Goal: Transaction & Acquisition: Download file/media

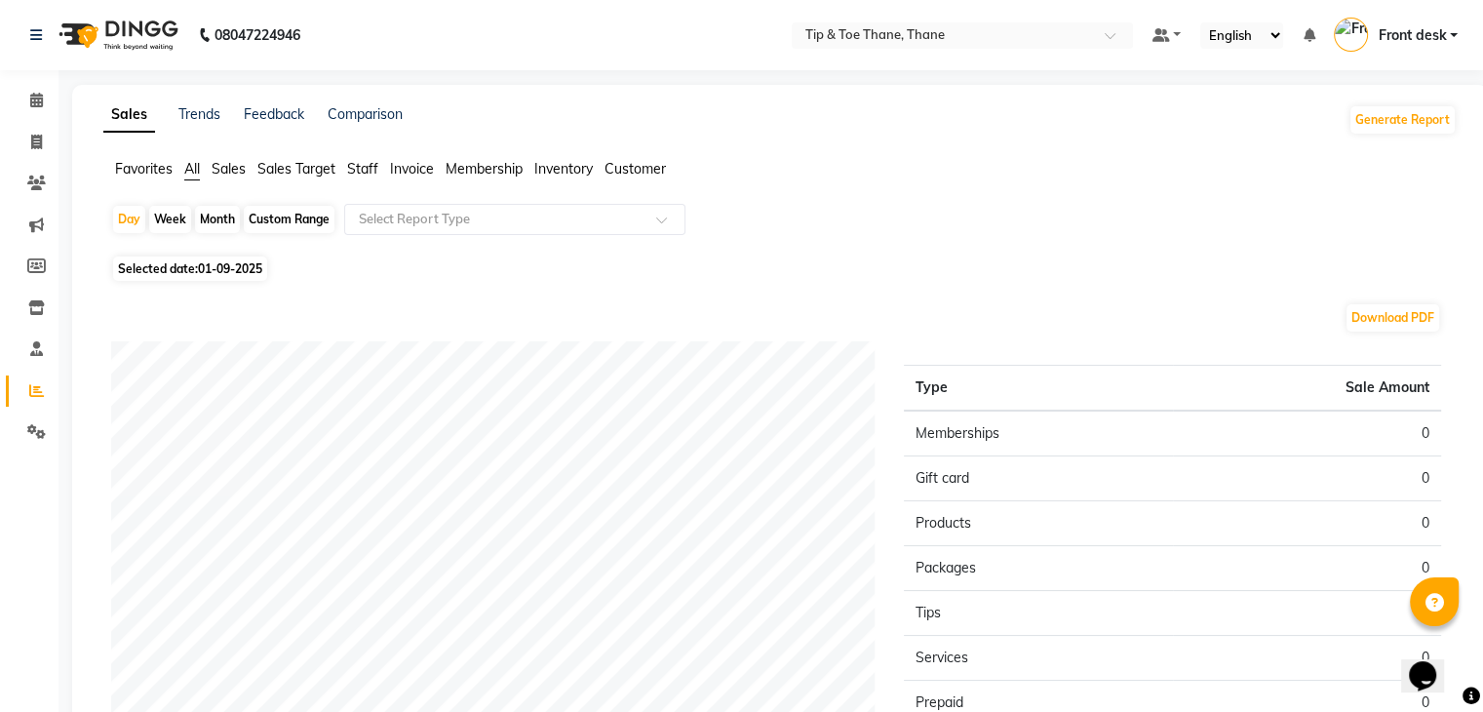
click at [213, 163] on span "Sales" at bounding box center [229, 169] width 34 height 18
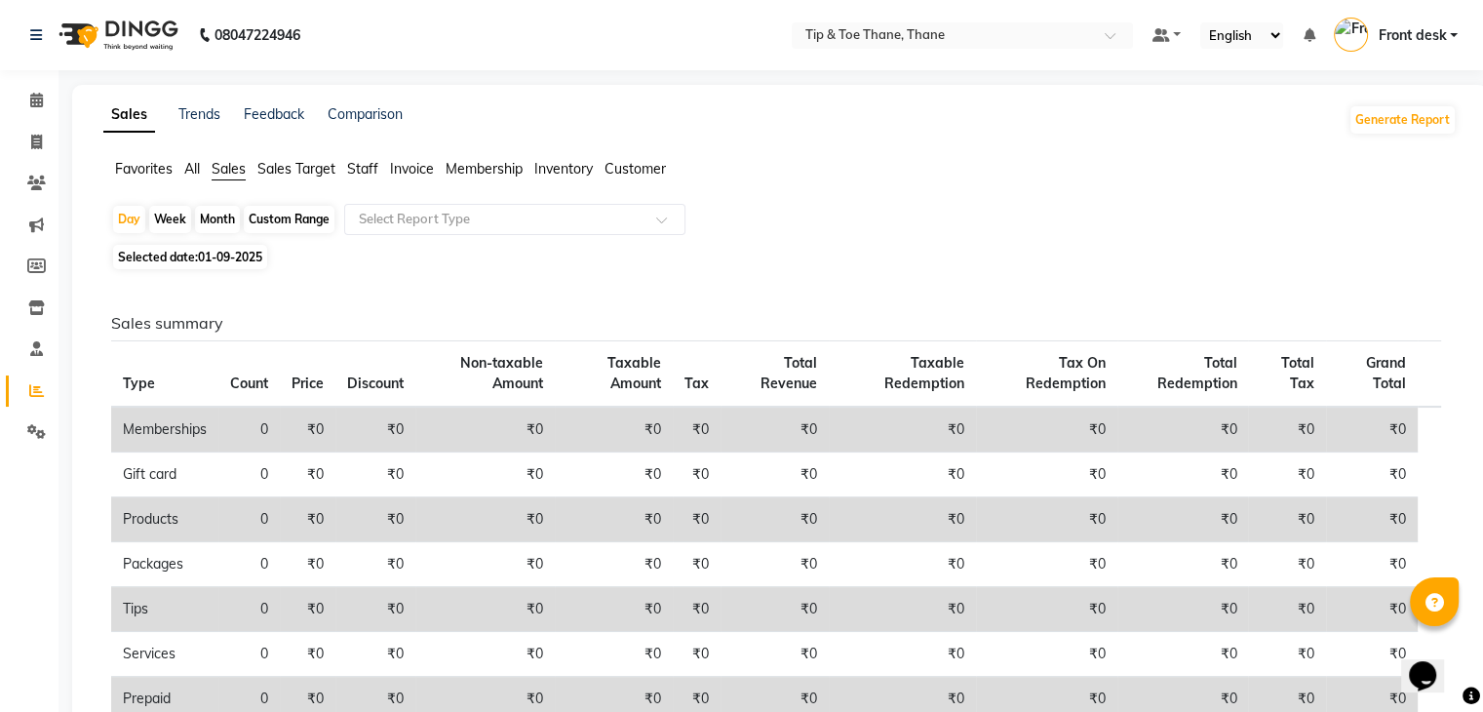
click at [275, 223] on div "Custom Range" at bounding box center [289, 219] width 91 height 27
select select "9"
select select "2025"
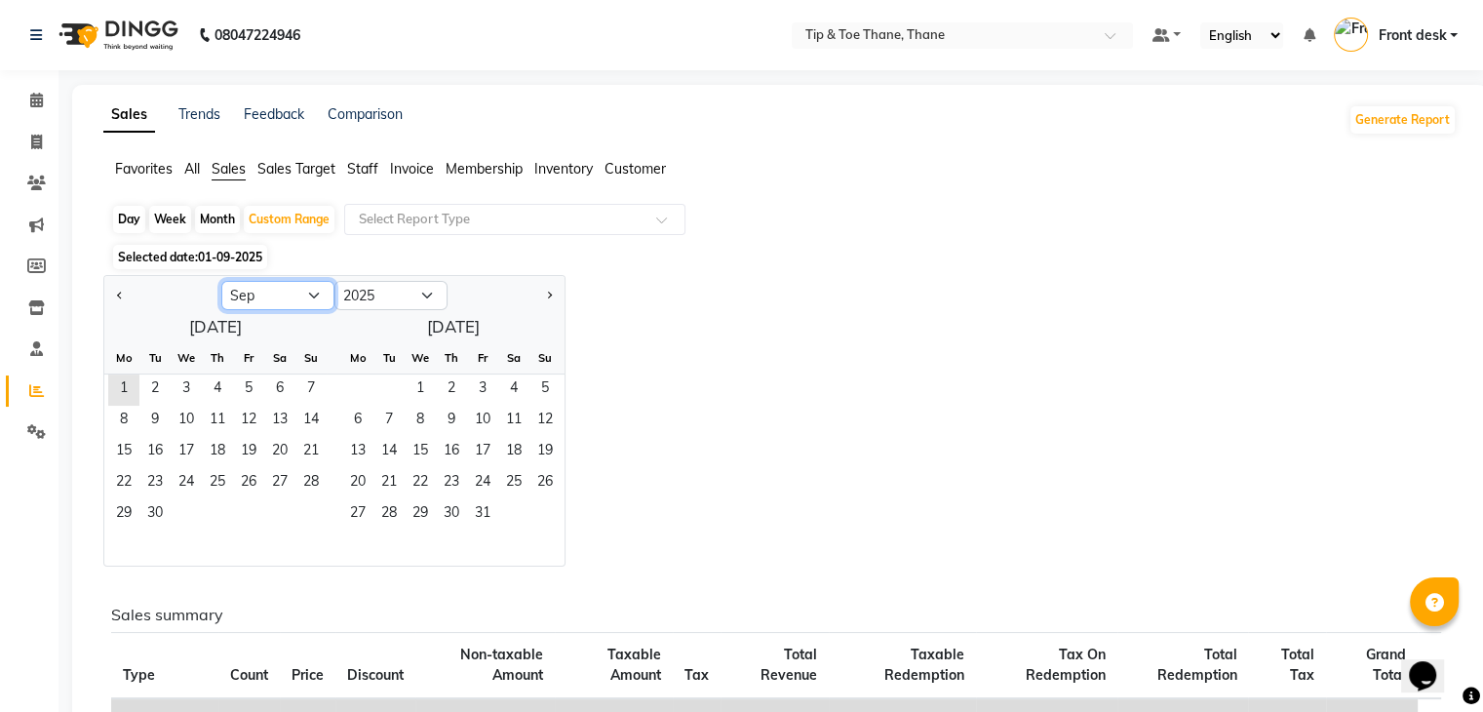
click at [283, 291] on select "Jan Feb Mar Apr May Jun [DATE] Aug Sep Oct Nov Dec" at bounding box center [277, 295] width 113 height 29
select select "8"
click at [221, 281] on select "Jan Feb Mar Apr May Jun [DATE] Aug Sep Oct Nov Dec" at bounding box center [277, 295] width 113 height 29
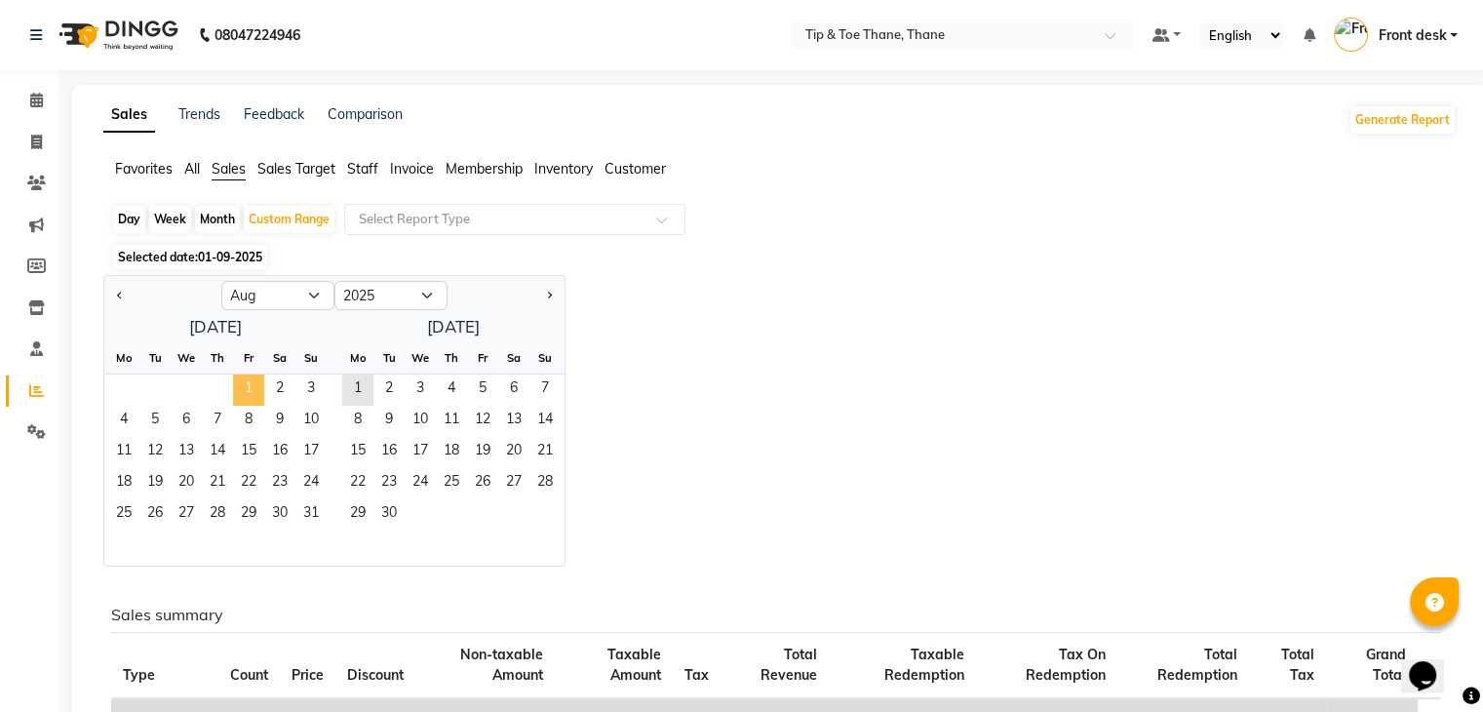
drag, startPoint x: 247, startPoint y: 390, endPoint x: 242, endPoint y: 402, distance: 12.7
click at [242, 408] on ngb-datepicker-month "Mo Tu We Th Fr Sa Su 1 2 3 4 5 6 7 8 9 10 11 12 13 14 15 16 17 18 19 20 21 22 2…" at bounding box center [215, 453] width 222 height 223
click at [311, 513] on span "31" at bounding box center [310, 514] width 31 height 31
click at [250, 384] on span "1" at bounding box center [248, 389] width 31 height 31
click at [232, 261] on span "01-09-2025" at bounding box center [230, 257] width 64 height 15
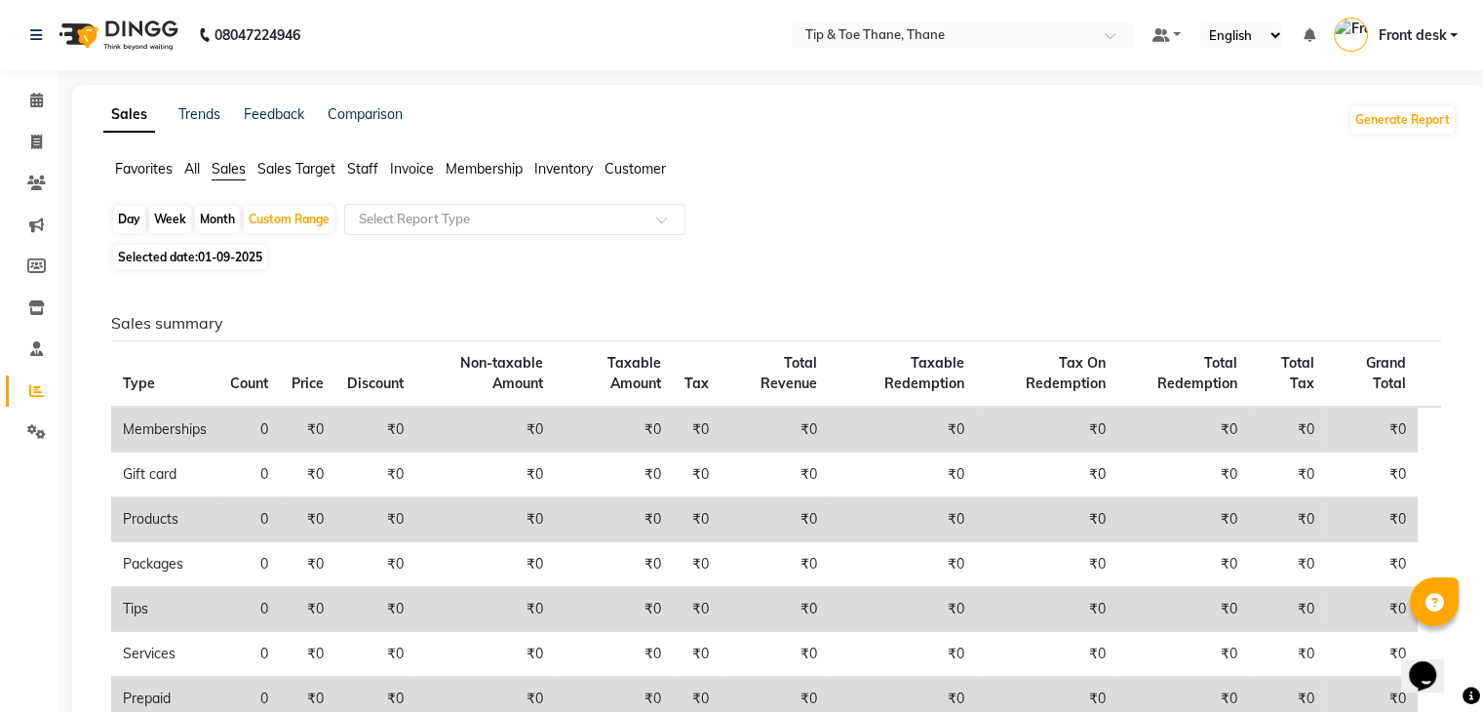
click at [218, 258] on span "01-09-2025" at bounding box center [230, 257] width 64 height 15
select select "8"
select select "2025"
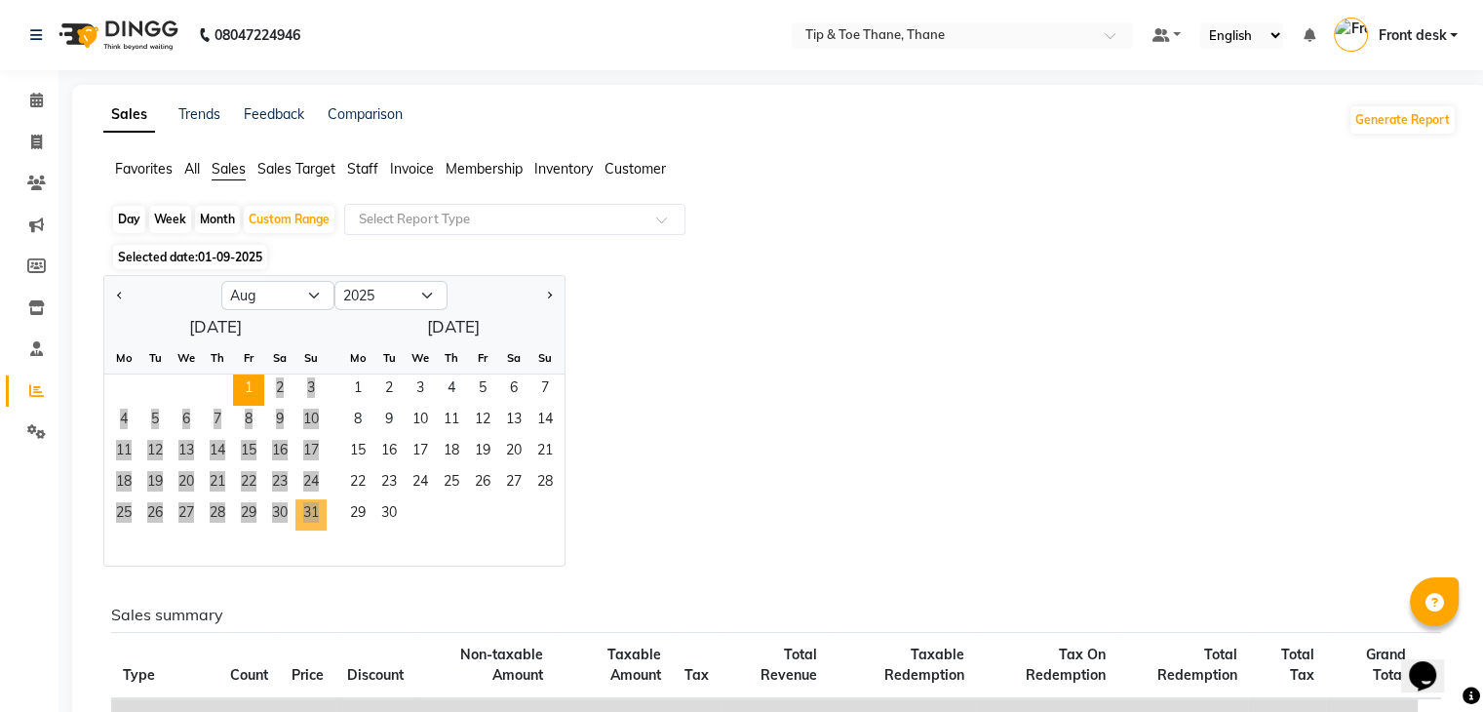
drag, startPoint x: 246, startPoint y: 384, endPoint x: 306, endPoint y: 520, distance: 148.4
click at [306, 521] on ngb-datepicker-month "Mo Tu We Th Fr Sa Su 1 2 3 4 5 6 7 8 9 10 11 12 13 14 15 16 17 18 19 20 21 22 2…" at bounding box center [215, 453] width 222 height 223
click at [302, 517] on span "31" at bounding box center [310, 514] width 31 height 31
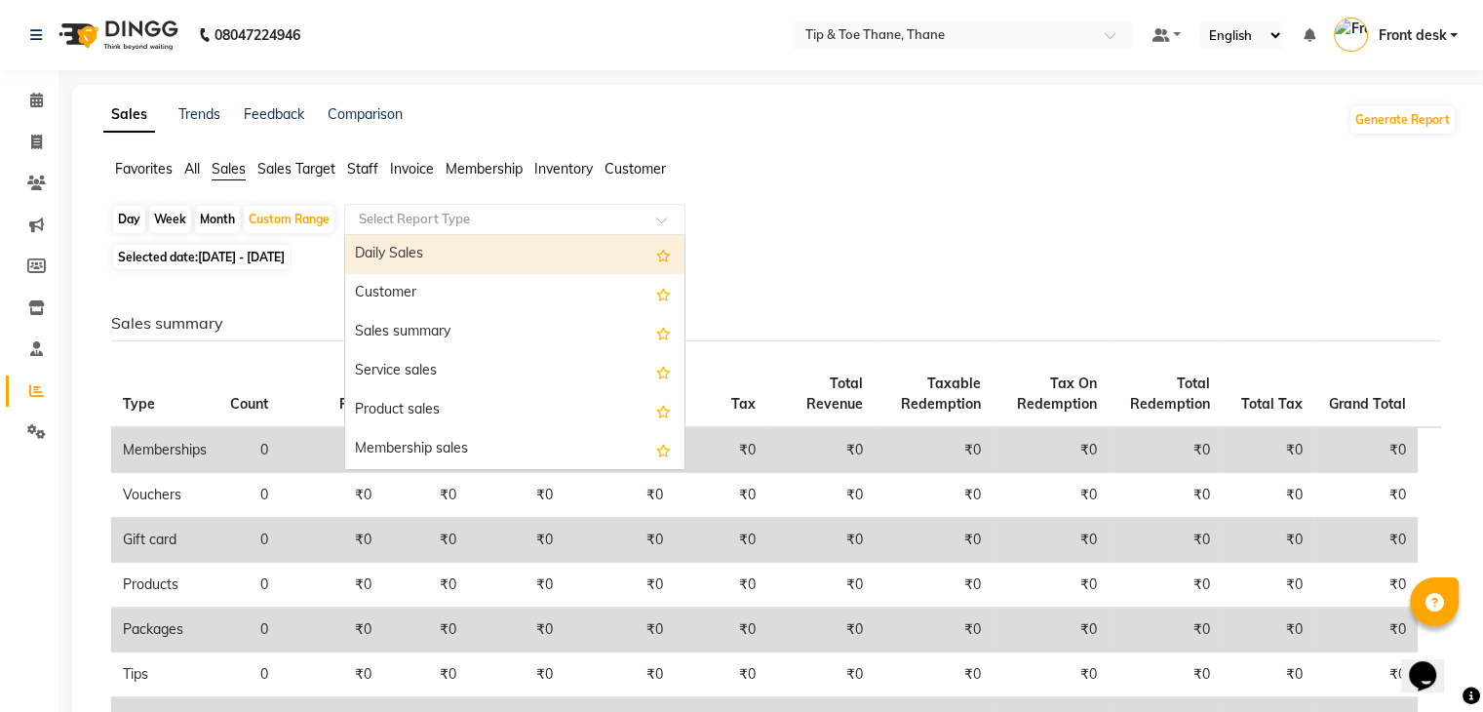
click at [395, 226] on input "text" at bounding box center [495, 219] width 281 height 19
click at [413, 260] on div "Daily Sales" at bounding box center [514, 254] width 339 height 39
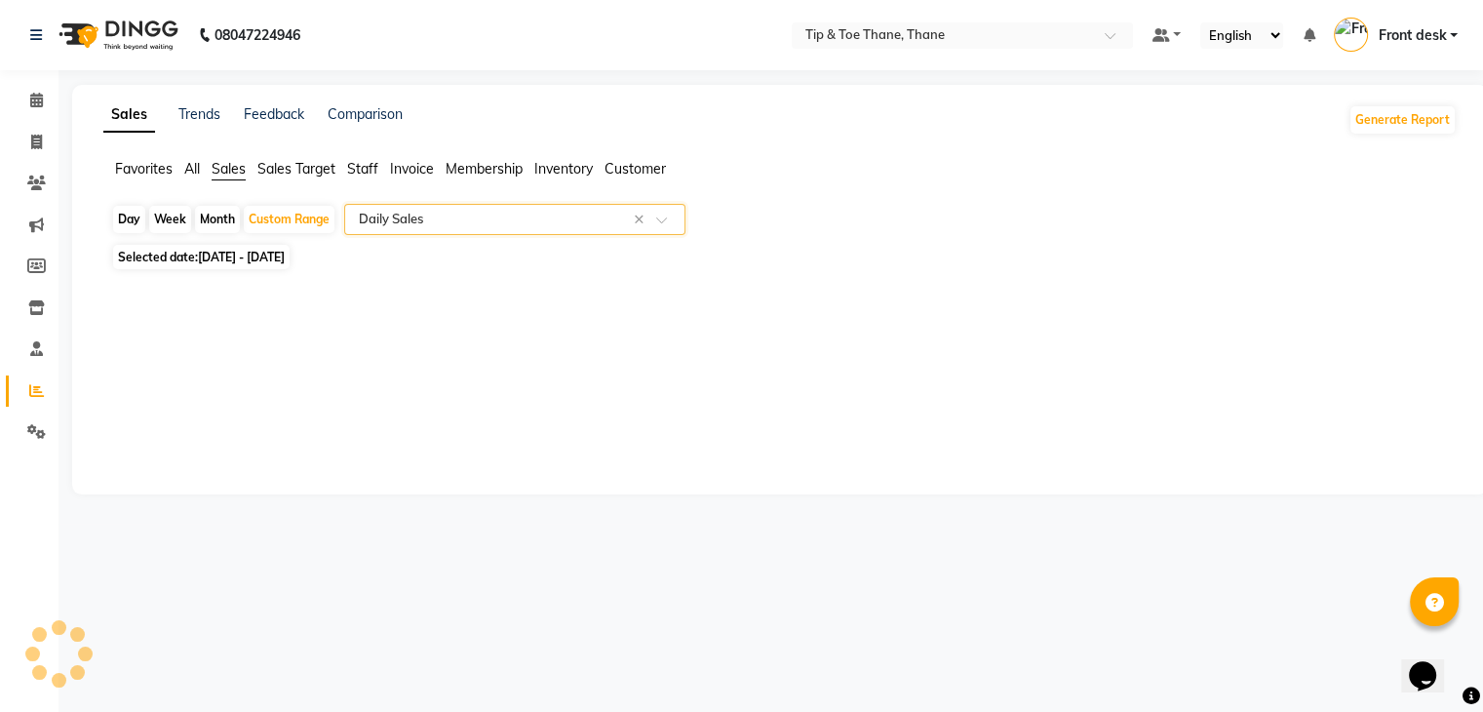
select select "full_report"
select select "pdf"
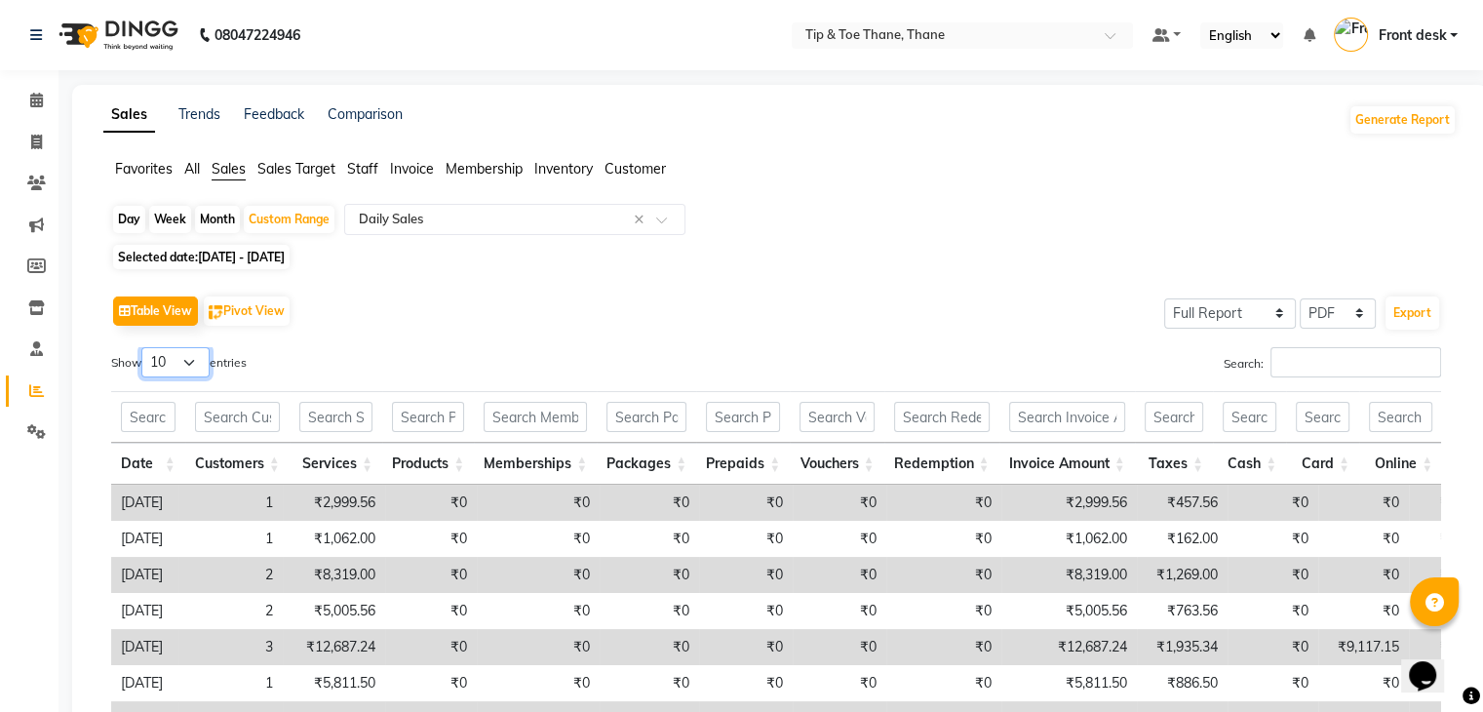
click at [195, 353] on select "10 25 50 100" at bounding box center [175, 362] width 68 height 30
select select "100"
click at [144, 347] on select "10 25 50 100" at bounding box center [175, 362] width 68 height 30
click at [1349, 316] on select "Select CSV PDF" at bounding box center [1337, 313] width 76 height 30
click at [1408, 315] on button "Export" at bounding box center [1412, 312] width 54 height 33
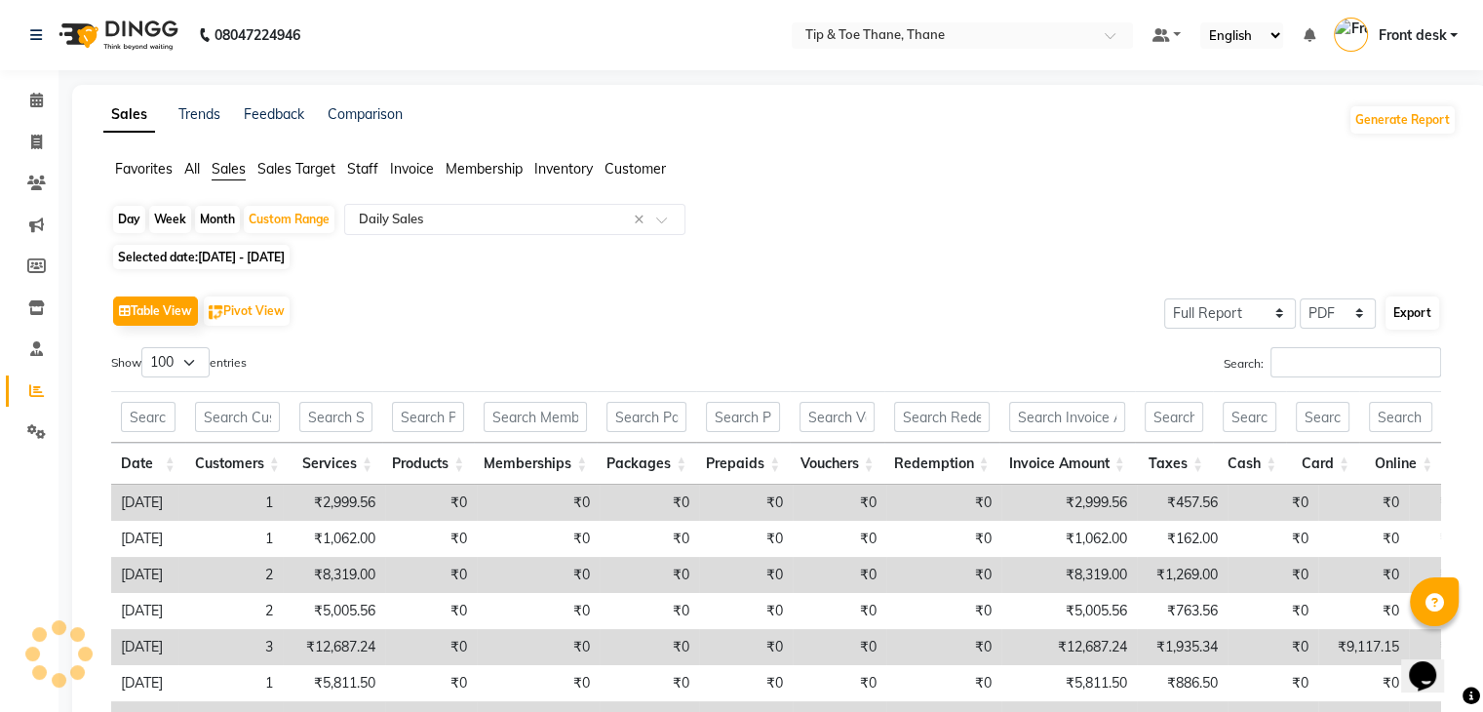
select select "monospace"
select select "10px"
select select "template_1"
select select "A4"
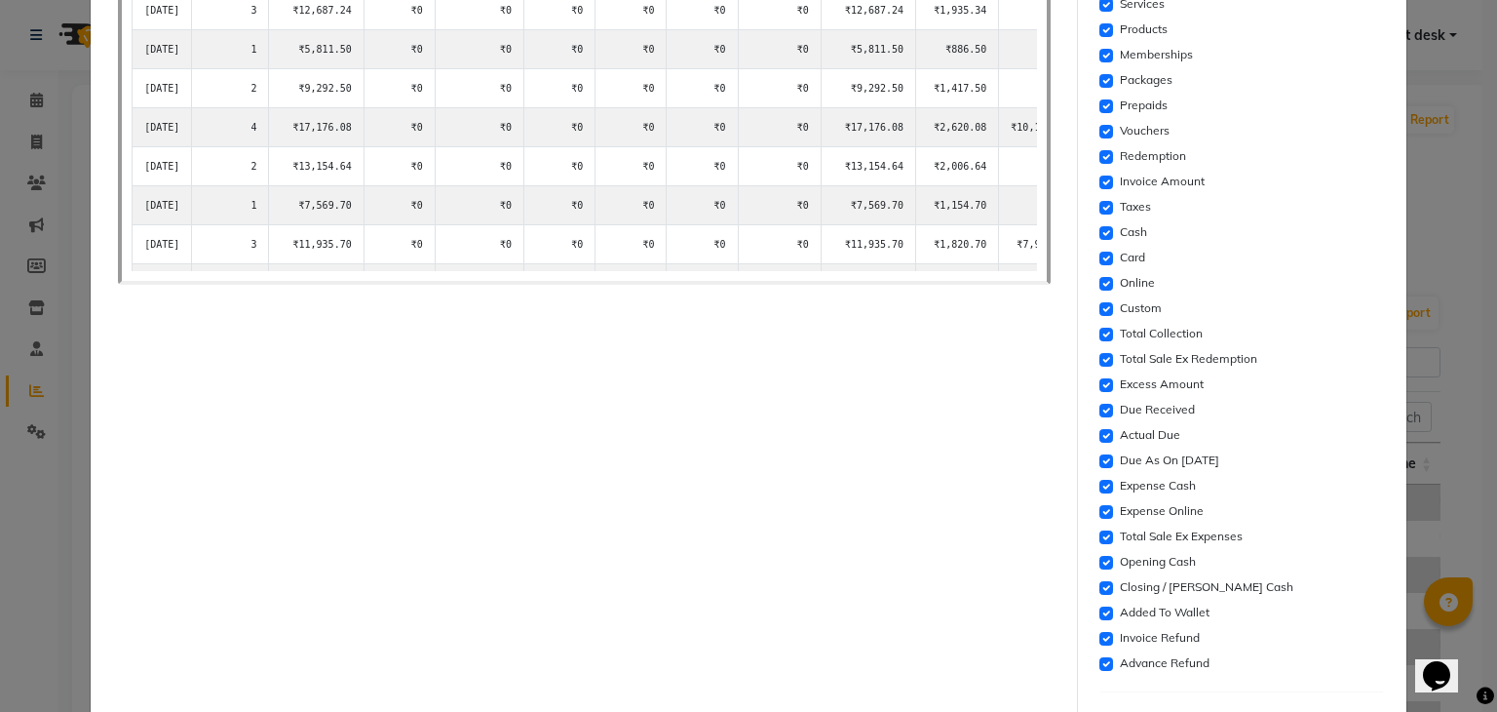
scroll to position [553, 0]
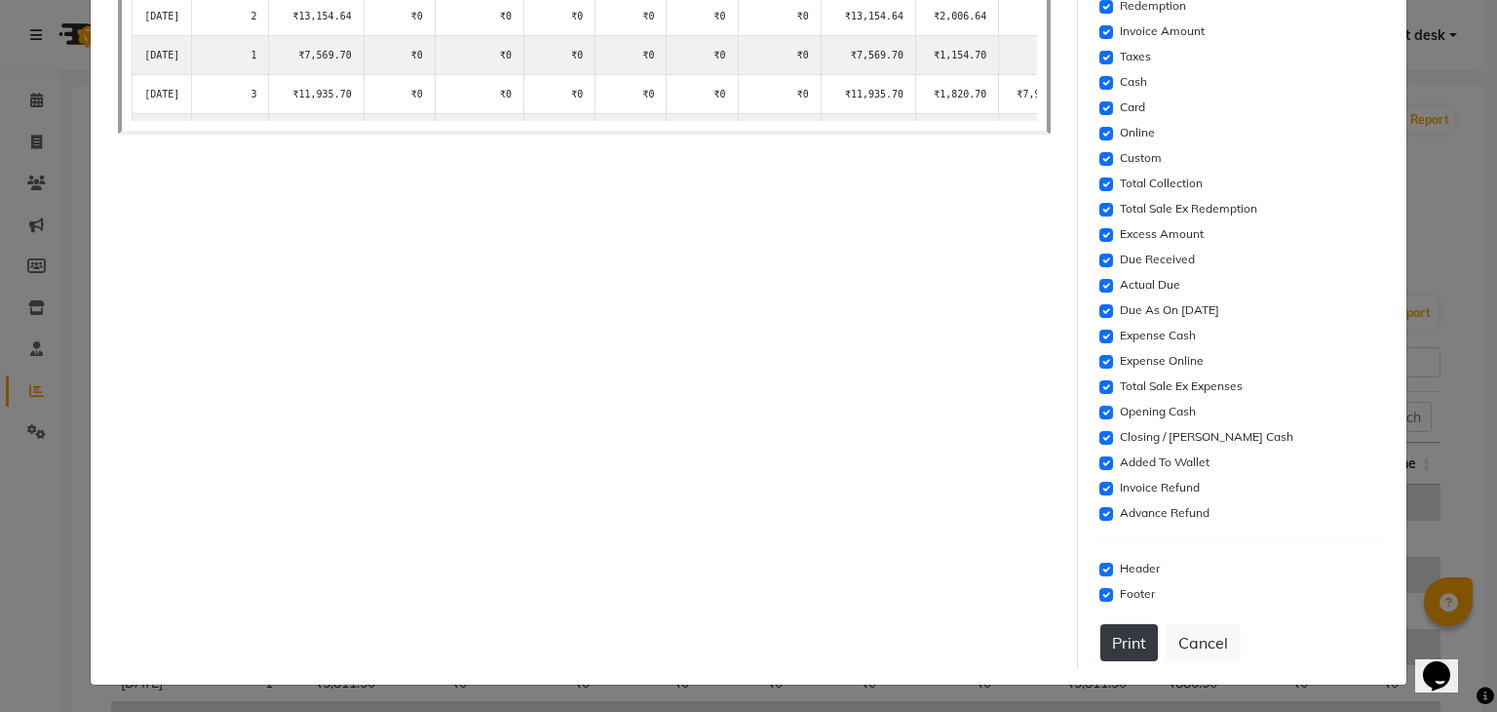
click at [1119, 644] on button "Print" at bounding box center [1130, 642] width 58 height 37
click at [1215, 640] on button "Cancel" at bounding box center [1203, 642] width 75 height 37
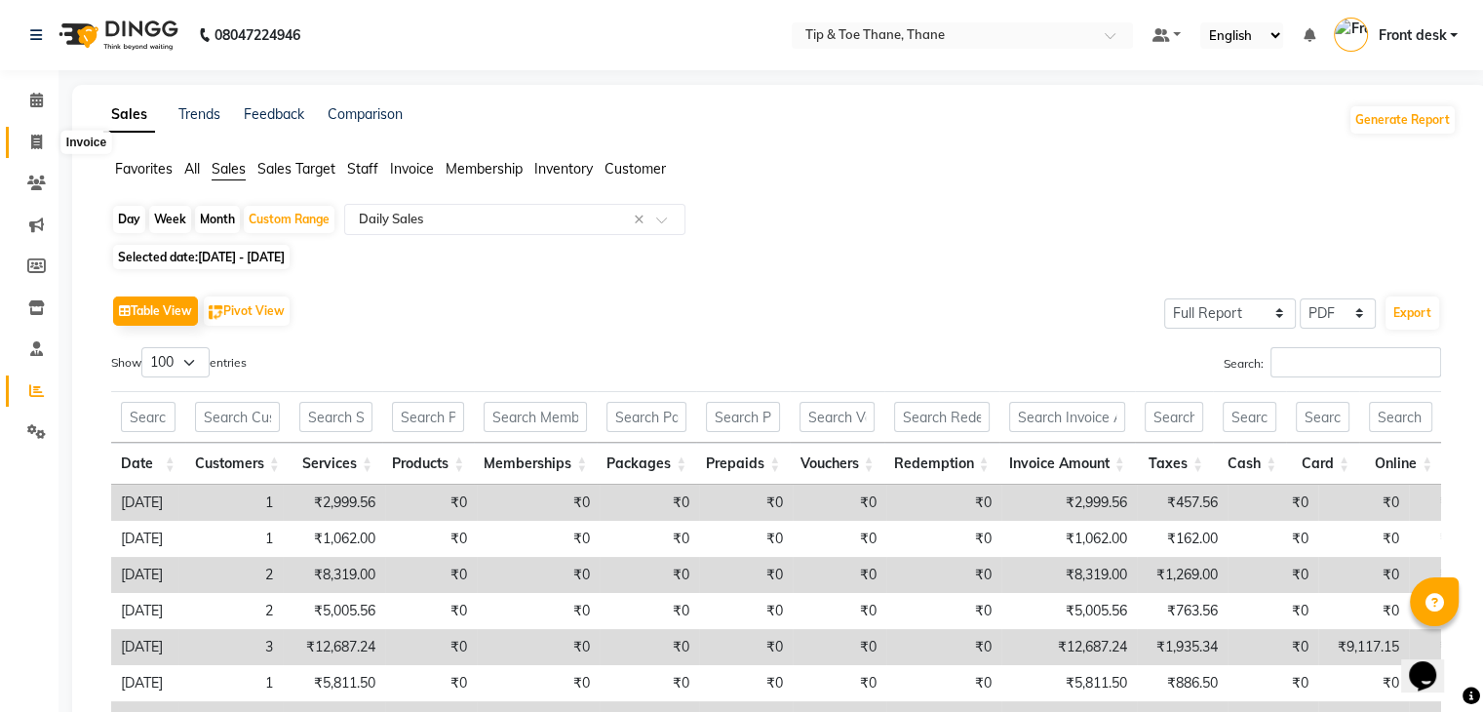
drag, startPoint x: 43, startPoint y: 143, endPoint x: 445, endPoint y: 3, distance: 425.5
click at [43, 143] on span at bounding box center [36, 143] width 34 height 22
select select "service"
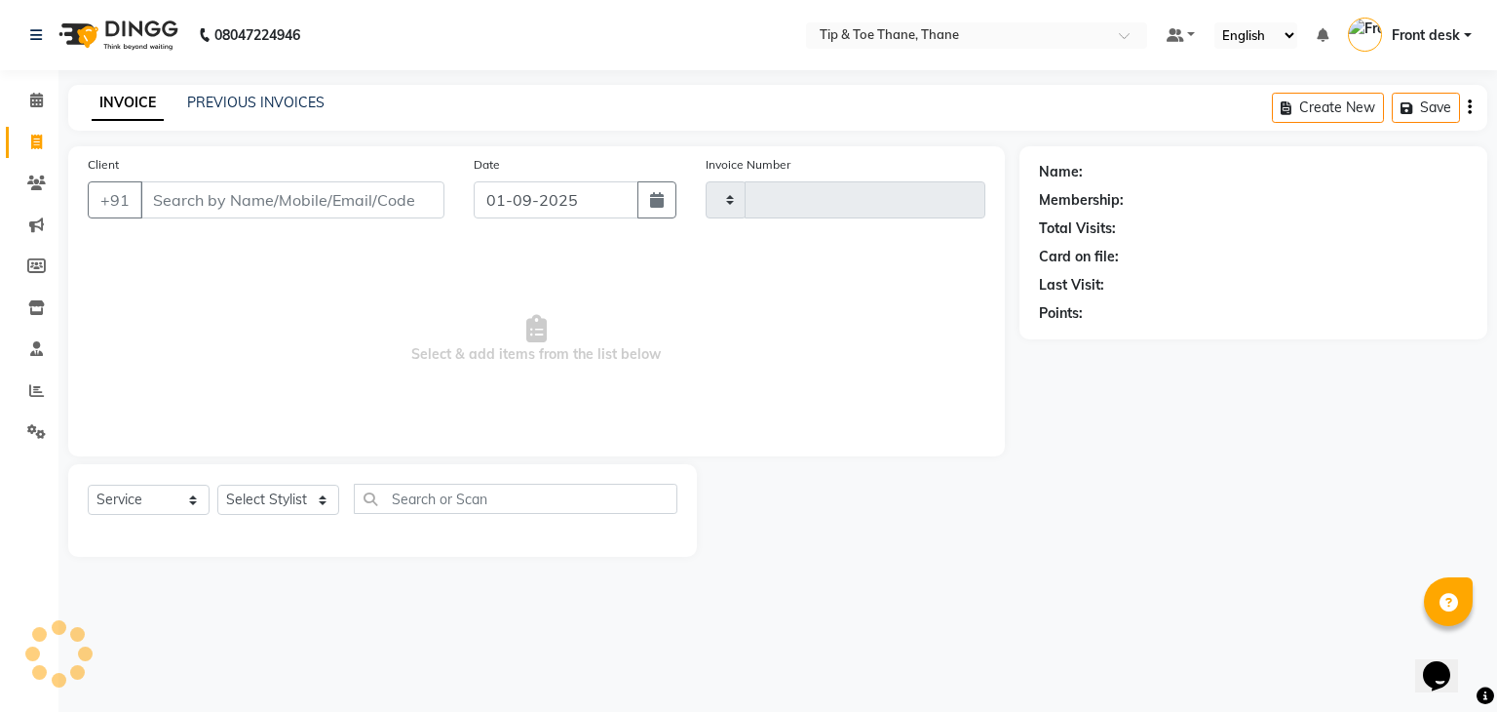
type input "0423"
select select "5603"
